Goal: Obtain resource: Download file/media

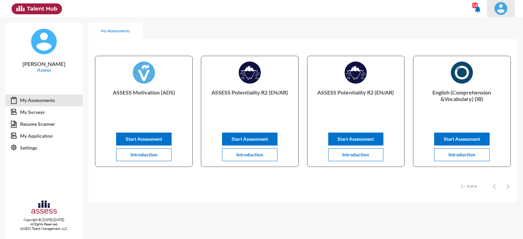
click at [501, 10] on img at bounding box center [501, 9] width 14 height 14
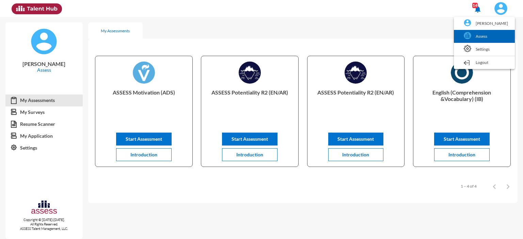
click at [480, 35] on link "Assess" at bounding box center [484, 36] width 54 height 13
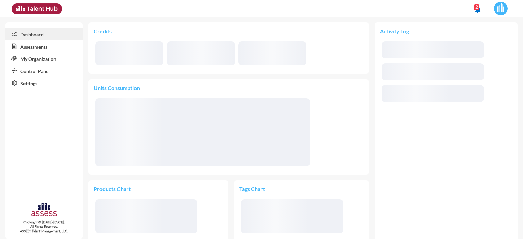
click at [38, 71] on link "Control Panel" at bounding box center [43, 71] width 77 height 12
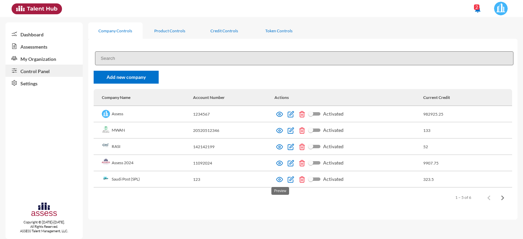
click at [281, 181] on img at bounding box center [279, 179] width 7 height 7
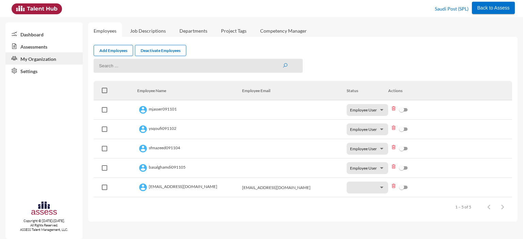
click at [33, 47] on link "Assessments" at bounding box center [43, 46] width 77 height 12
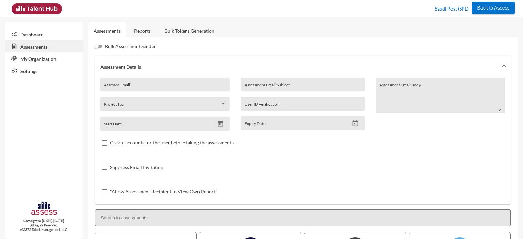
click at [141, 29] on link "Reports" at bounding box center [143, 30] width 28 height 17
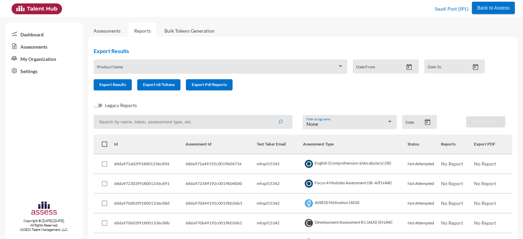
click at [184, 120] on input at bounding box center [193, 122] width 199 height 14
paste input "SPLSS1097519217"
click at [269, 116] on button "submit" at bounding box center [280, 122] width 22 height 12
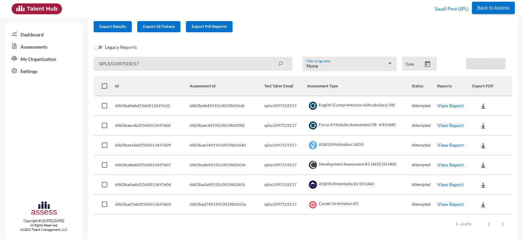
scroll to position [63, 0]
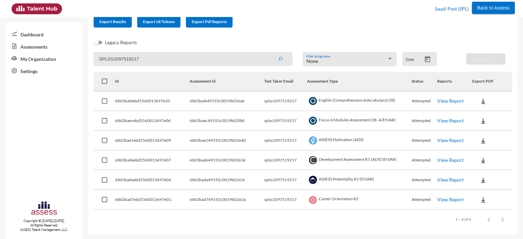
drag, startPoint x: 181, startPoint y: 61, endPoint x: 86, endPoint y: 57, distance: 95.0
click at [86, 57] on mat-sidenav-container "Dashboard Assessments My Organization Settings Copyright © [DATE]-[DATE]. All R…" at bounding box center [261, 128] width 523 height 222
paste input "mhspl15342"
type input "mhspl15342"
click at [269, 53] on button "submit" at bounding box center [280, 59] width 22 height 12
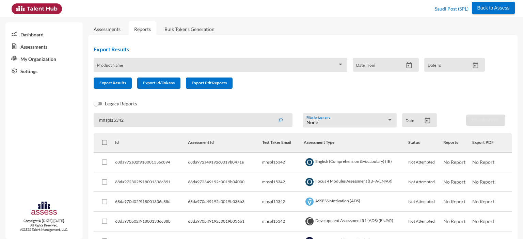
scroll to position [0, 0]
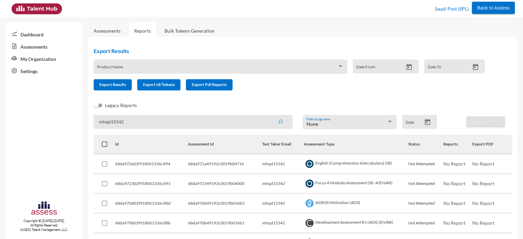
drag, startPoint x: 129, startPoint y: 121, endPoint x: 96, endPoint y: 121, distance: 33.3
click at [96, 121] on input "mhspl15342" at bounding box center [193, 122] width 199 height 14
click at [180, 66] on div "Product Name" at bounding box center [220, 68] width 246 height 11
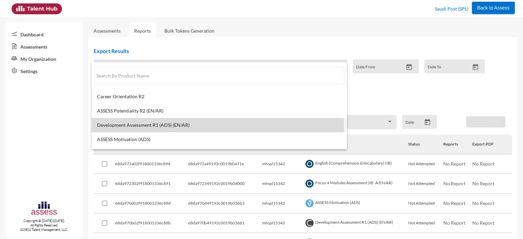
click at [170, 126] on span "Development Assessment R1 (ADS) (EN/AR)" at bounding box center [219, 124] width 244 height 5
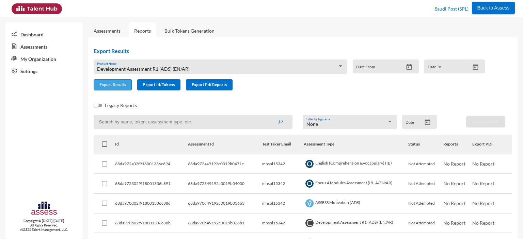
click at [110, 85] on span "Export Results" at bounding box center [112, 84] width 27 height 5
click at [208, 69] on div "Development Assessment R1 (ADS) (EN/AR)" at bounding box center [217, 68] width 240 height 5
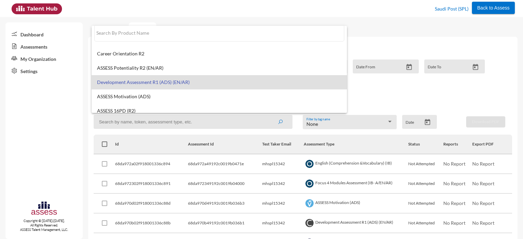
scroll to position [5, 0]
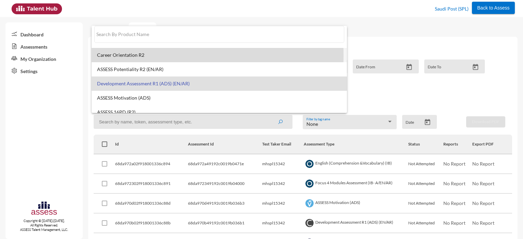
click at [140, 55] on span "Career Orientation R2" at bounding box center [219, 54] width 244 height 5
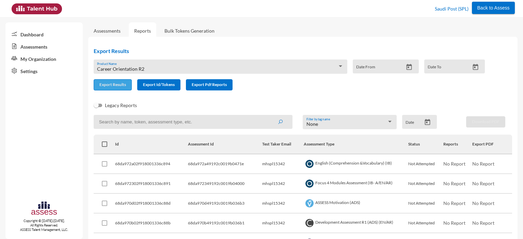
click at [120, 86] on span "Export Results" at bounding box center [112, 84] width 27 height 5
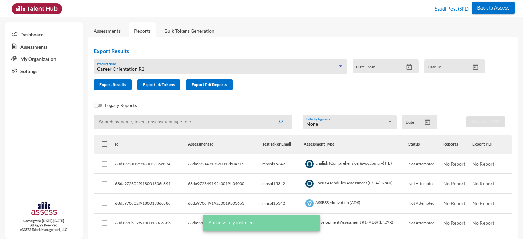
click at [174, 68] on div "Career Orientation R2" at bounding box center [217, 68] width 240 height 5
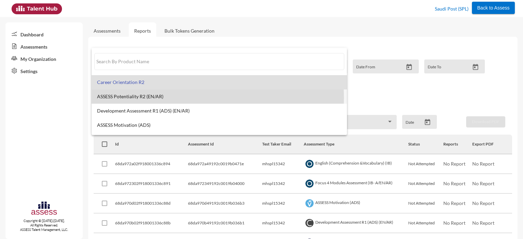
click at [144, 98] on span "ASSESS Potentiality R2 (EN/AR)" at bounding box center [219, 96] width 244 height 5
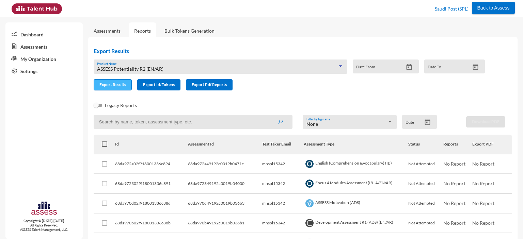
click at [110, 86] on span "Export Results" at bounding box center [112, 84] width 27 height 5
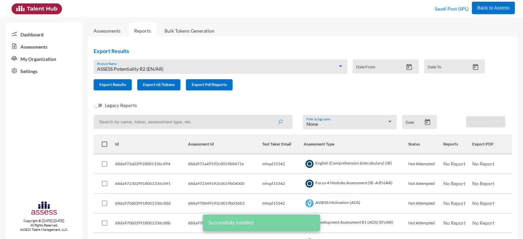
click at [168, 68] on div "ASSESS Potentiality R2 (EN/AR)" at bounding box center [217, 68] width 240 height 5
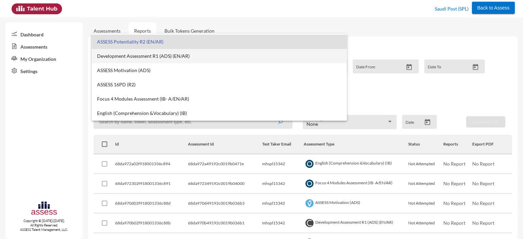
scroll to position [44, 0]
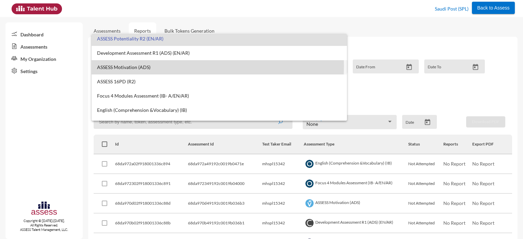
click at [131, 66] on span "ASSESS Motivation (ADS)" at bounding box center [219, 67] width 244 height 5
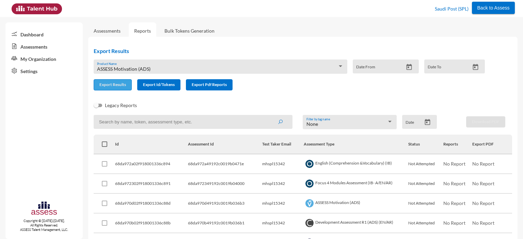
click at [116, 88] on button "Export Results" at bounding box center [113, 84] width 38 height 11
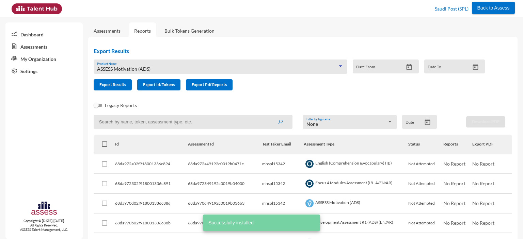
click at [166, 70] on div "ASSESS Motivation (ADS)" at bounding box center [217, 68] width 240 height 5
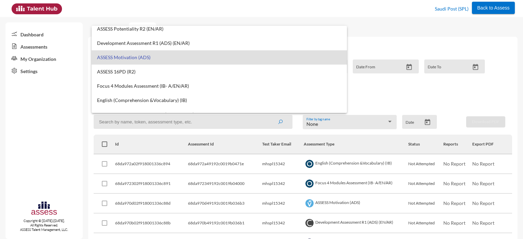
scroll to position [54, 0]
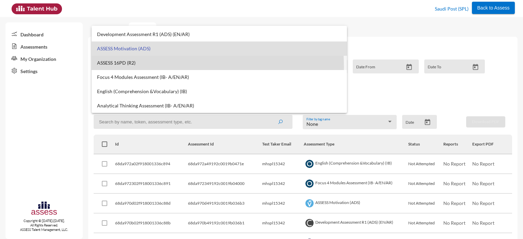
click at [128, 66] on mat-option "ASSESS 16PD (R2)" at bounding box center [219, 63] width 255 height 14
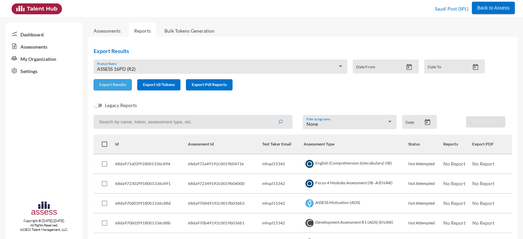
click at [116, 86] on span "Export Results" at bounding box center [112, 84] width 27 height 5
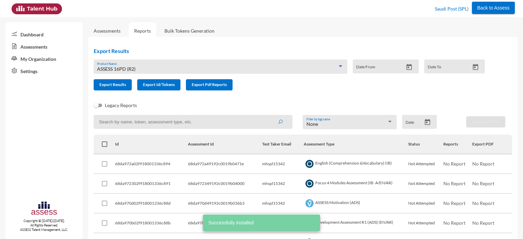
click at [146, 72] on mat-select "ASSESS 16PD (R2)" at bounding box center [220, 69] width 246 height 6
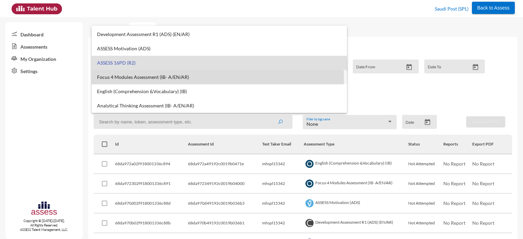
click at [119, 79] on span "Focus 4 Modules Assessment (IB- A/EN/AR)" at bounding box center [219, 77] width 244 height 5
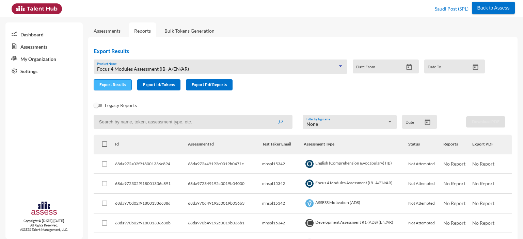
click at [118, 86] on span "Export Results" at bounding box center [112, 84] width 27 height 5
click at [195, 68] on div "Focus 4 Modules Assessment (IB- A/EN/AR)" at bounding box center [217, 68] width 240 height 5
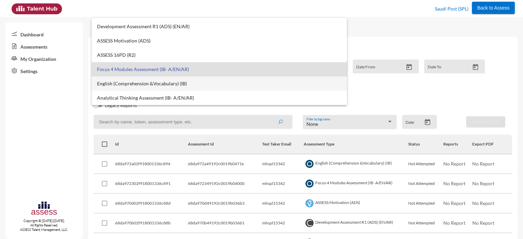
click at [146, 82] on span "English (Comprehension &Vocabulary) (IB)" at bounding box center [219, 83] width 244 height 5
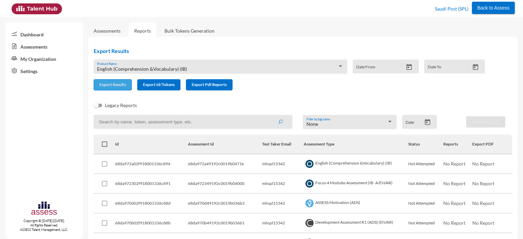
click at [109, 84] on span "Export Results" at bounding box center [112, 84] width 27 height 5
